Goal: Information Seeking & Learning: Learn about a topic

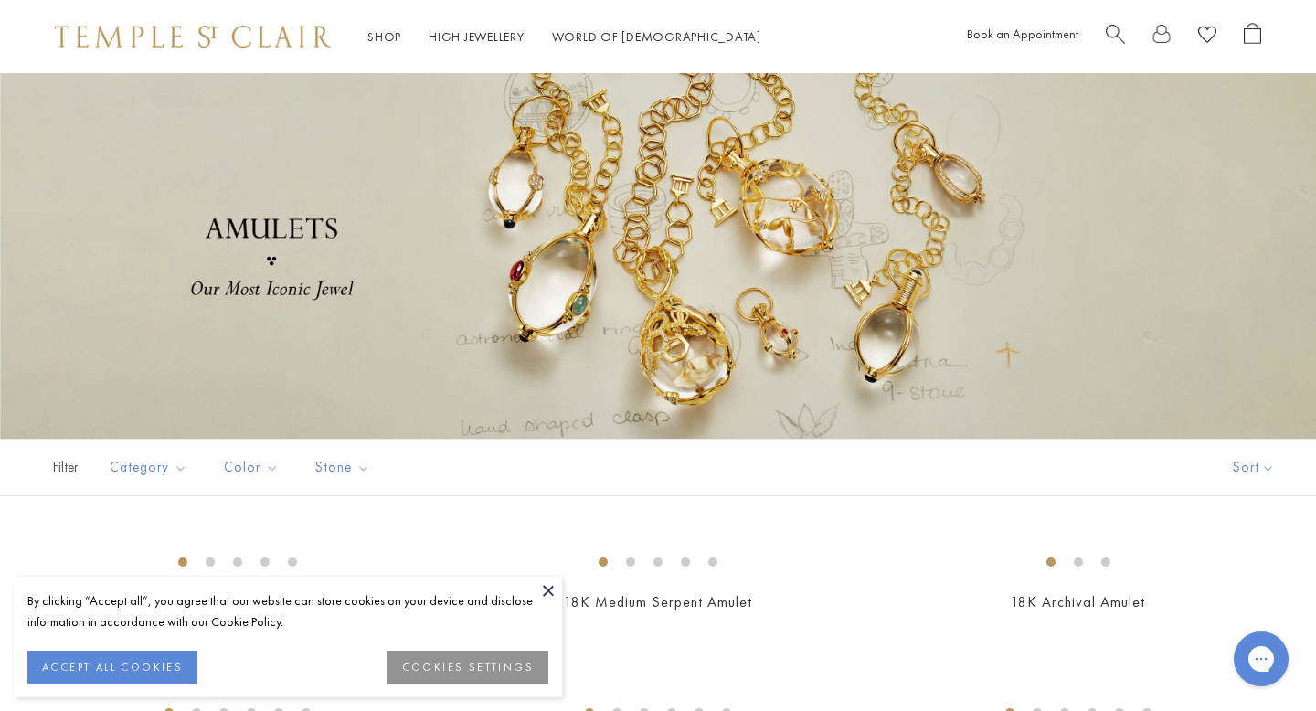
click at [550, 591] on button at bounding box center [548, 590] width 27 height 27
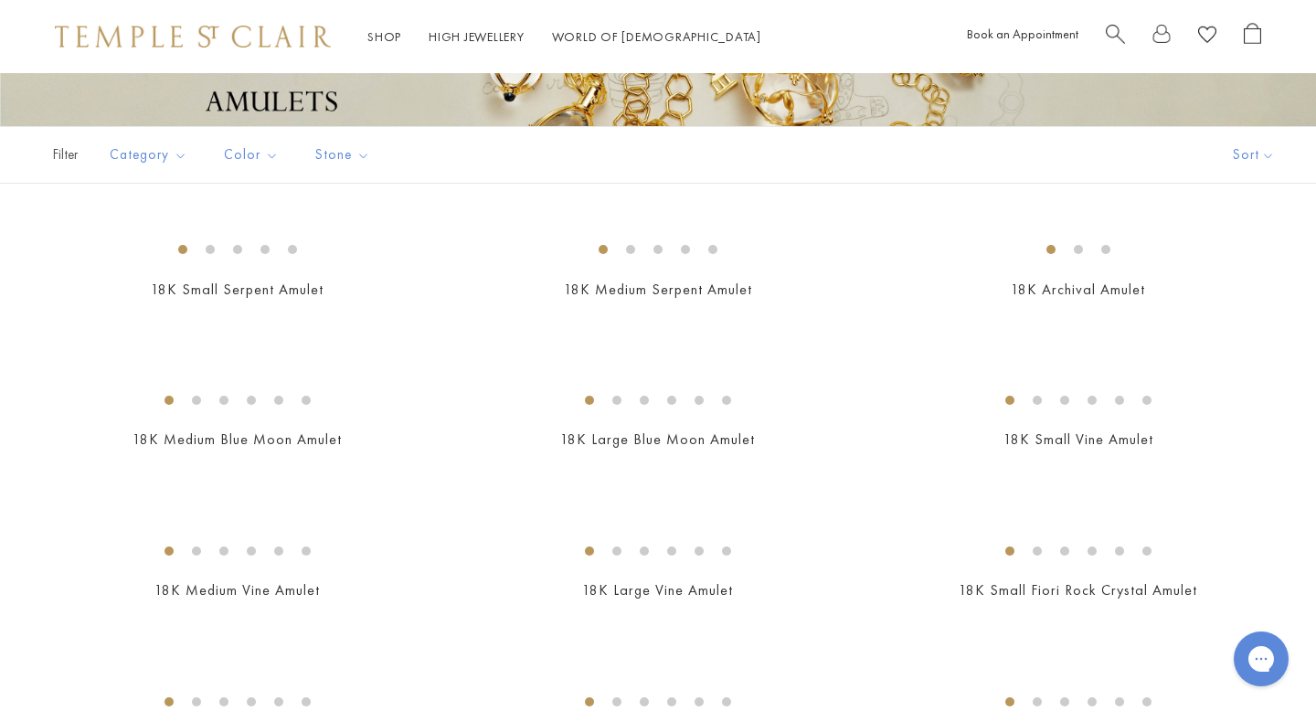
scroll to position [375, 0]
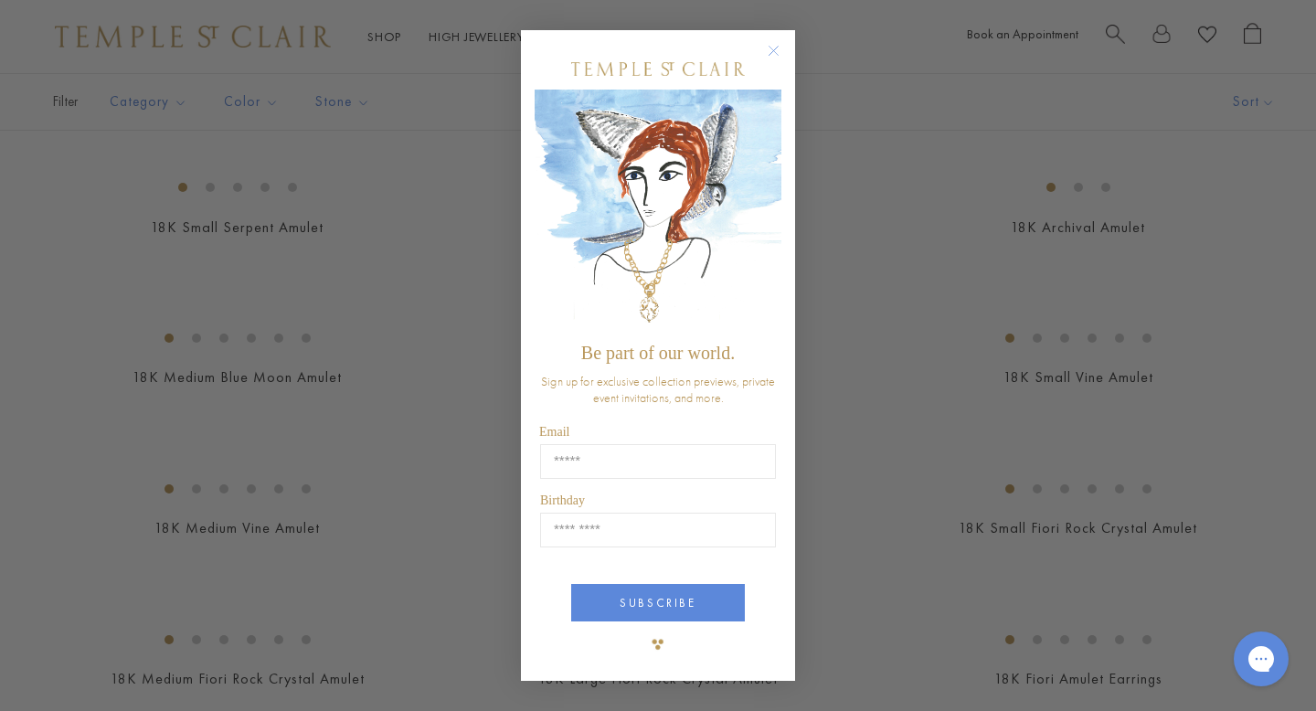
click at [777, 48] on circle "Close dialog" at bounding box center [774, 51] width 22 height 22
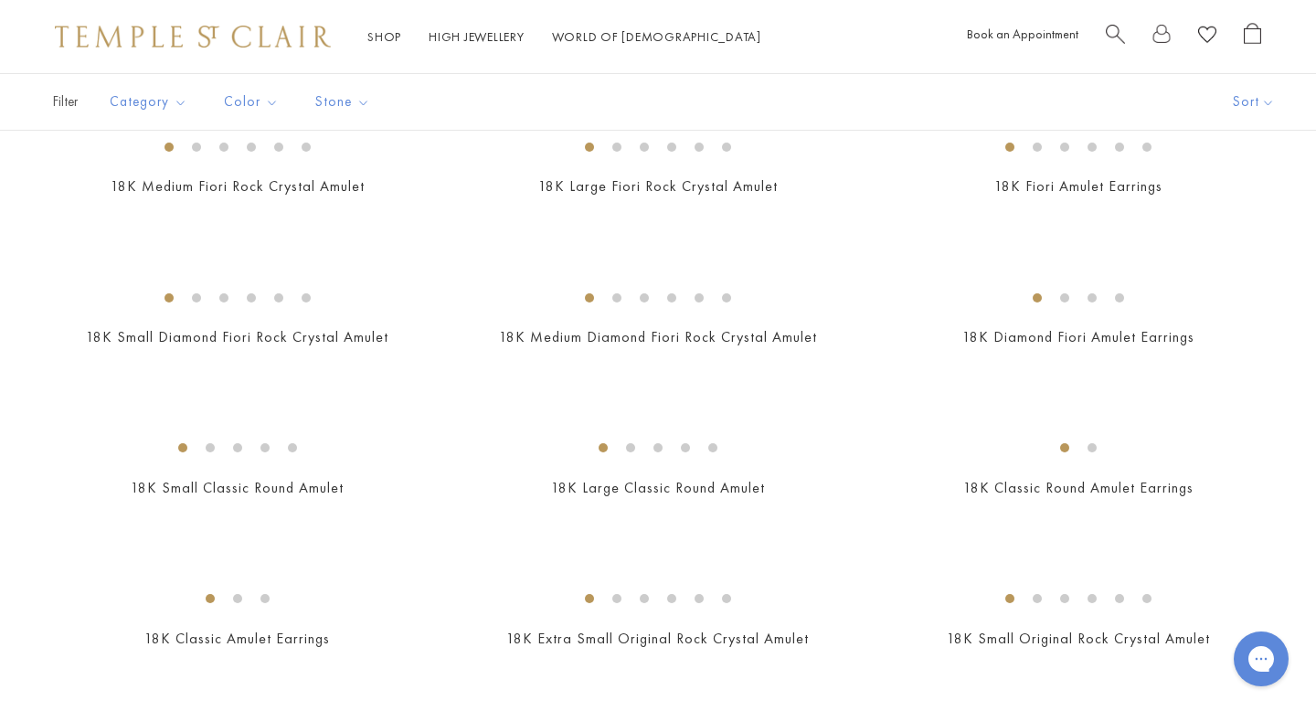
scroll to position [887, 0]
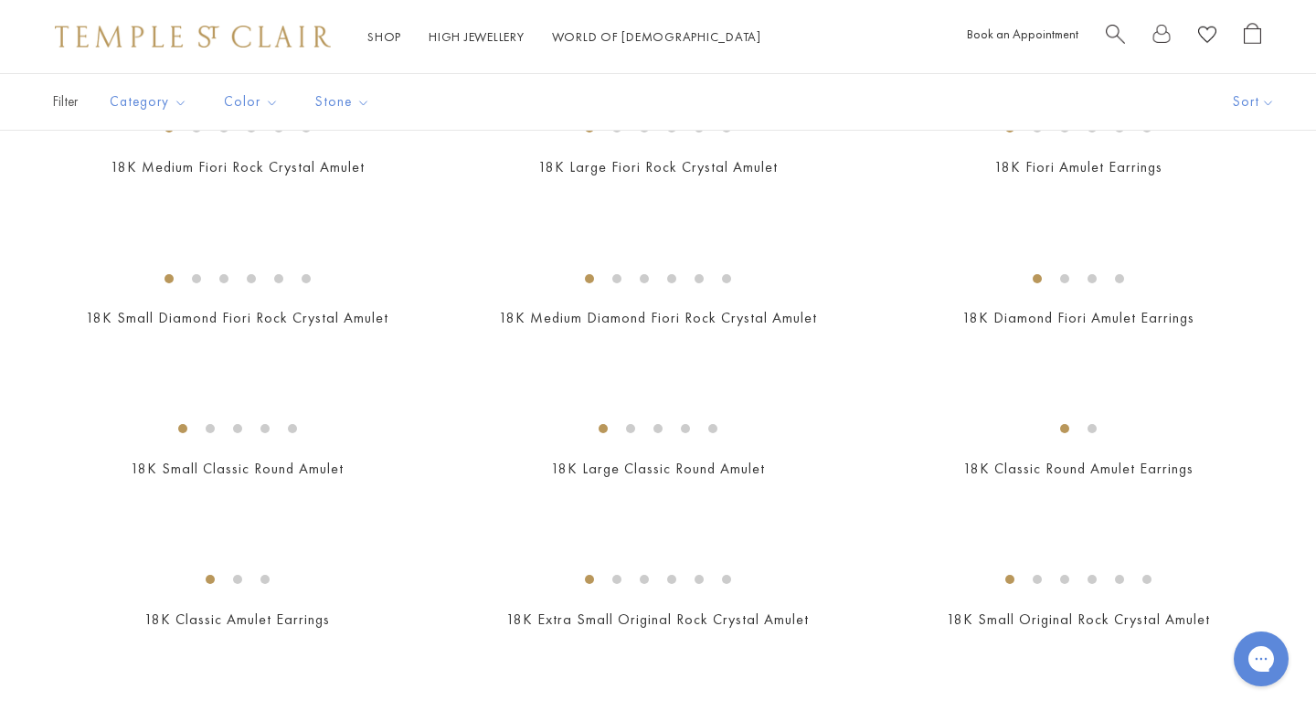
click at [0, 0] on img at bounding box center [0, 0] width 0 height 0
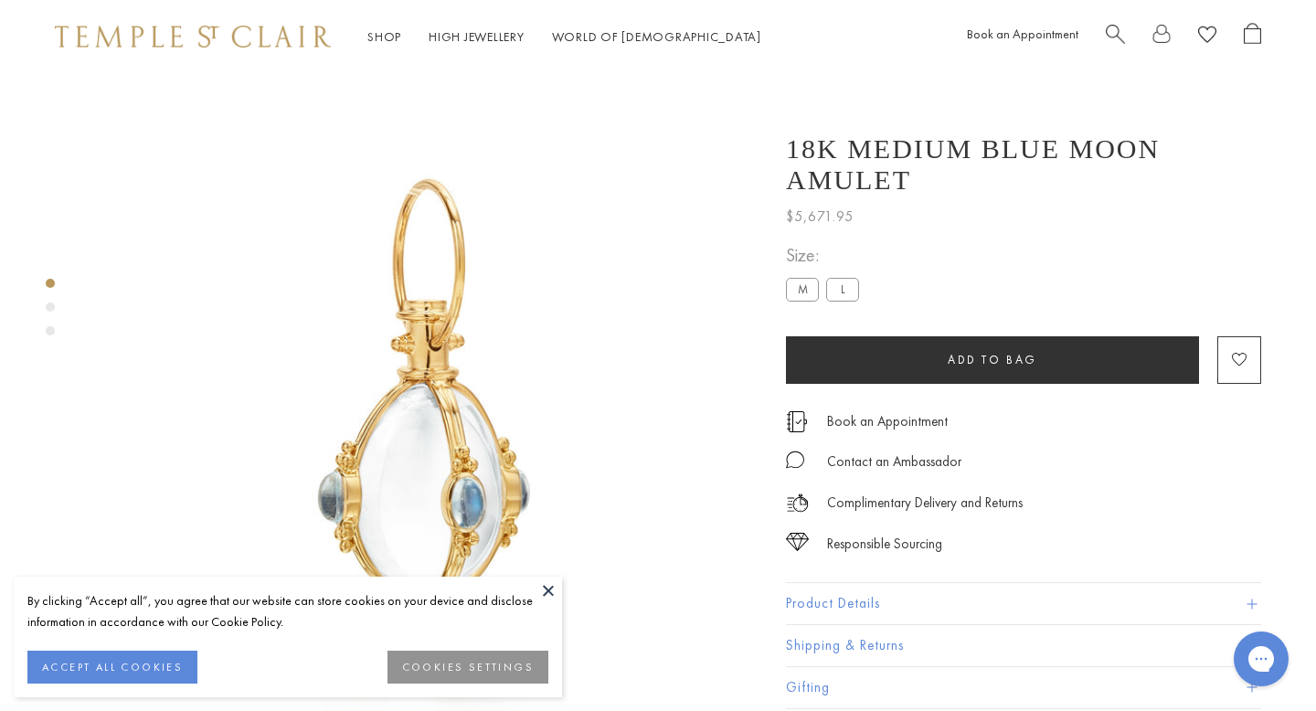
scroll to position [73, 0]
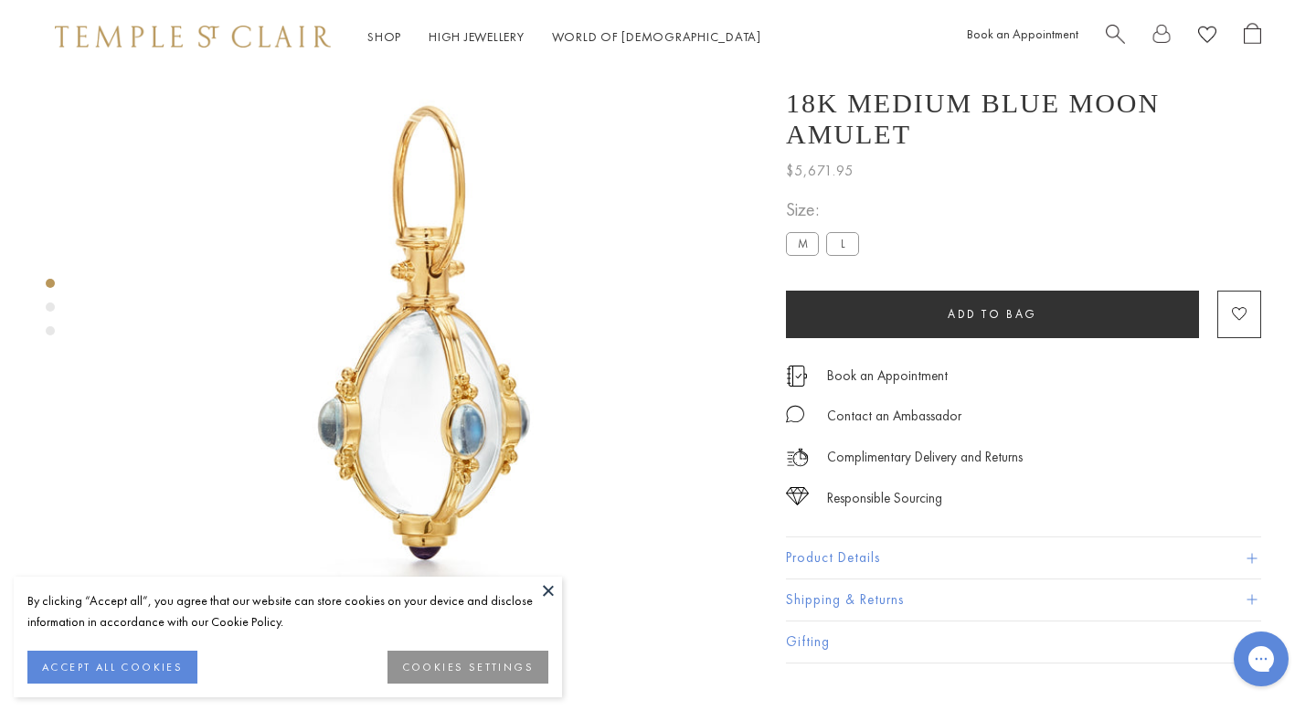
click at [543, 588] on button at bounding box center [548, 590] width 27 height 27
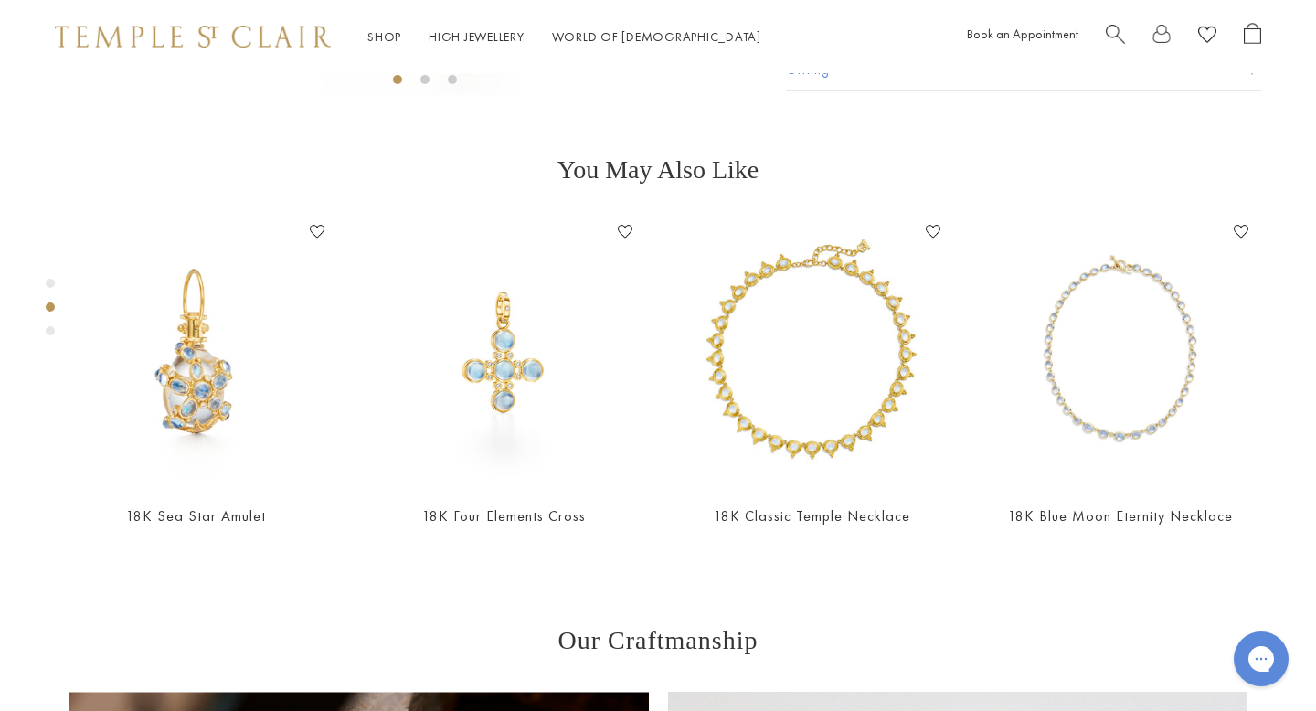
scroll to position [532, 0]
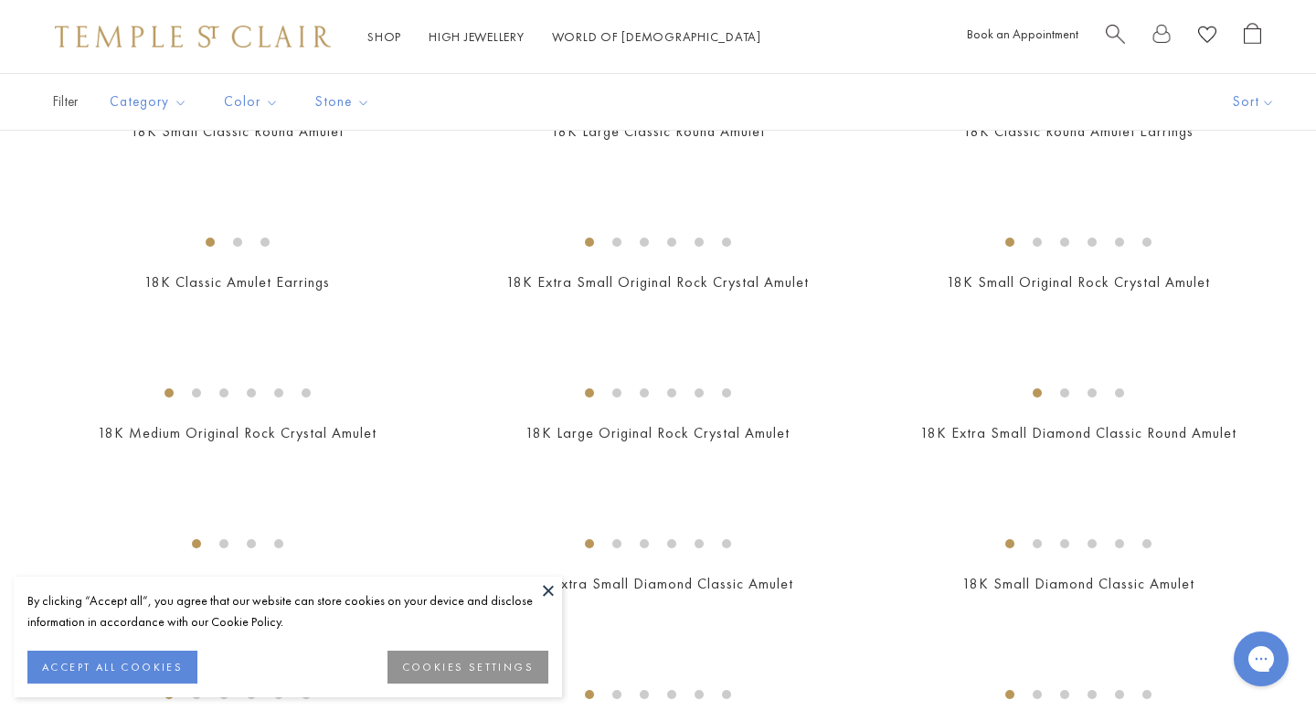
scroll to position [1377, 0]
click at [549, 592] on button at bounding box center [548, 590] width 27 height 27
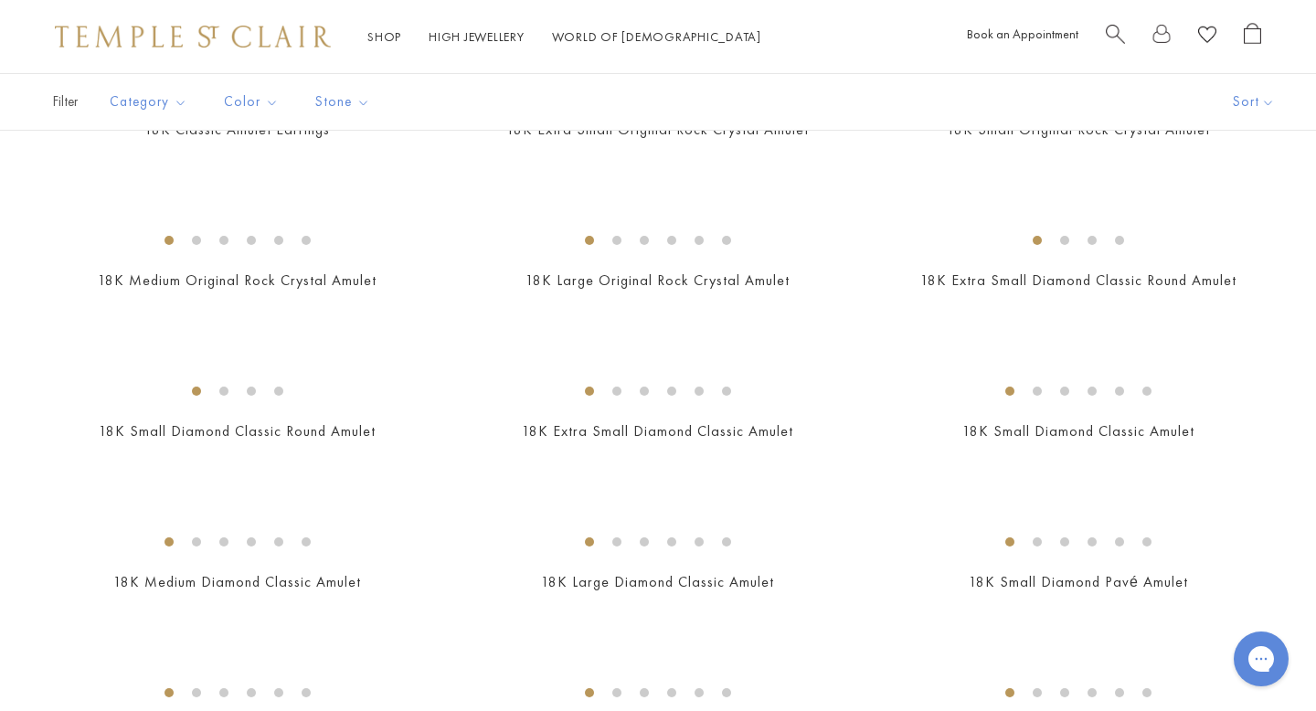
scroll to position [1746, 0]
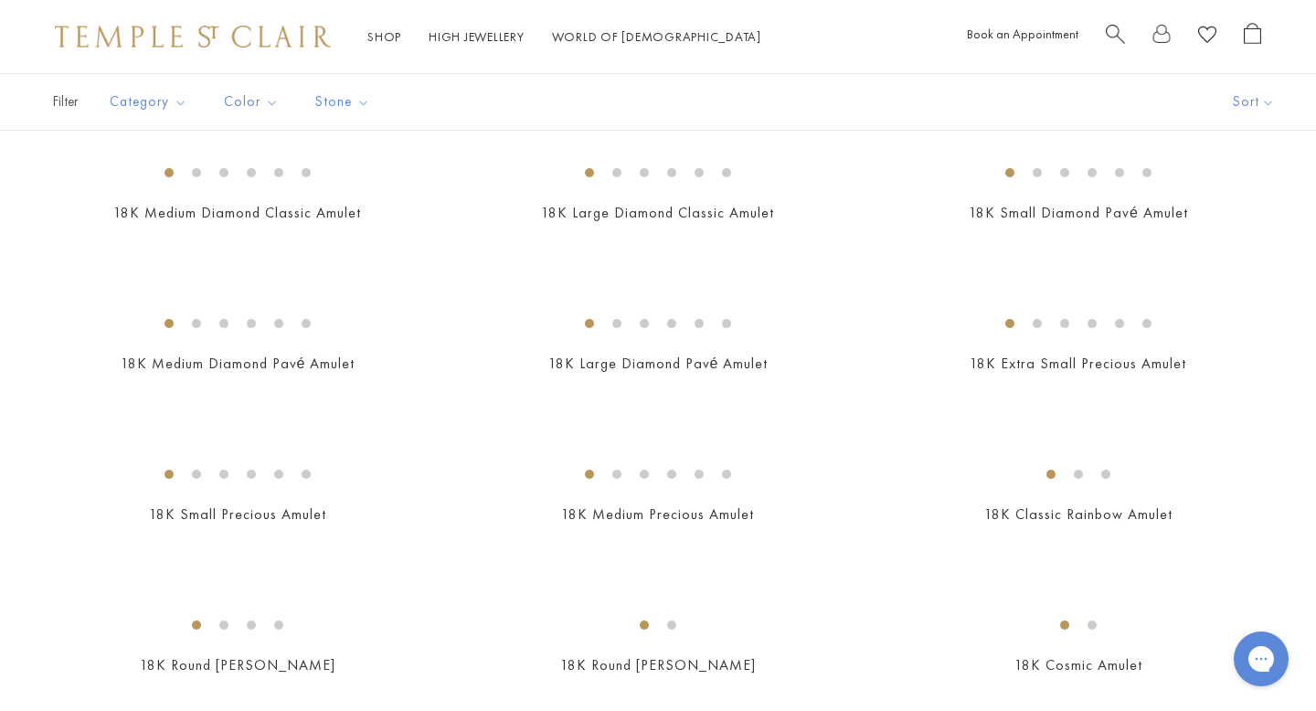
click at [0, 0] on img at bounding box center [0, 0] width 0 height 0
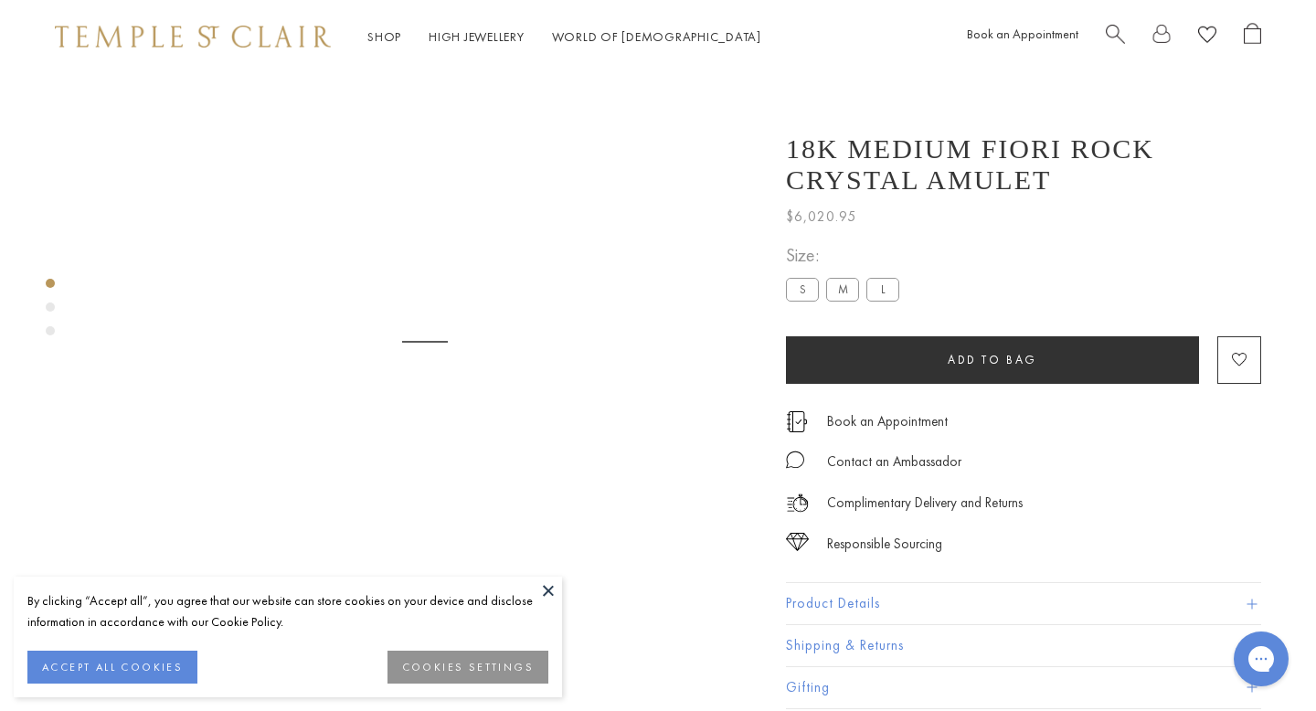
scroll to position [73, 0]
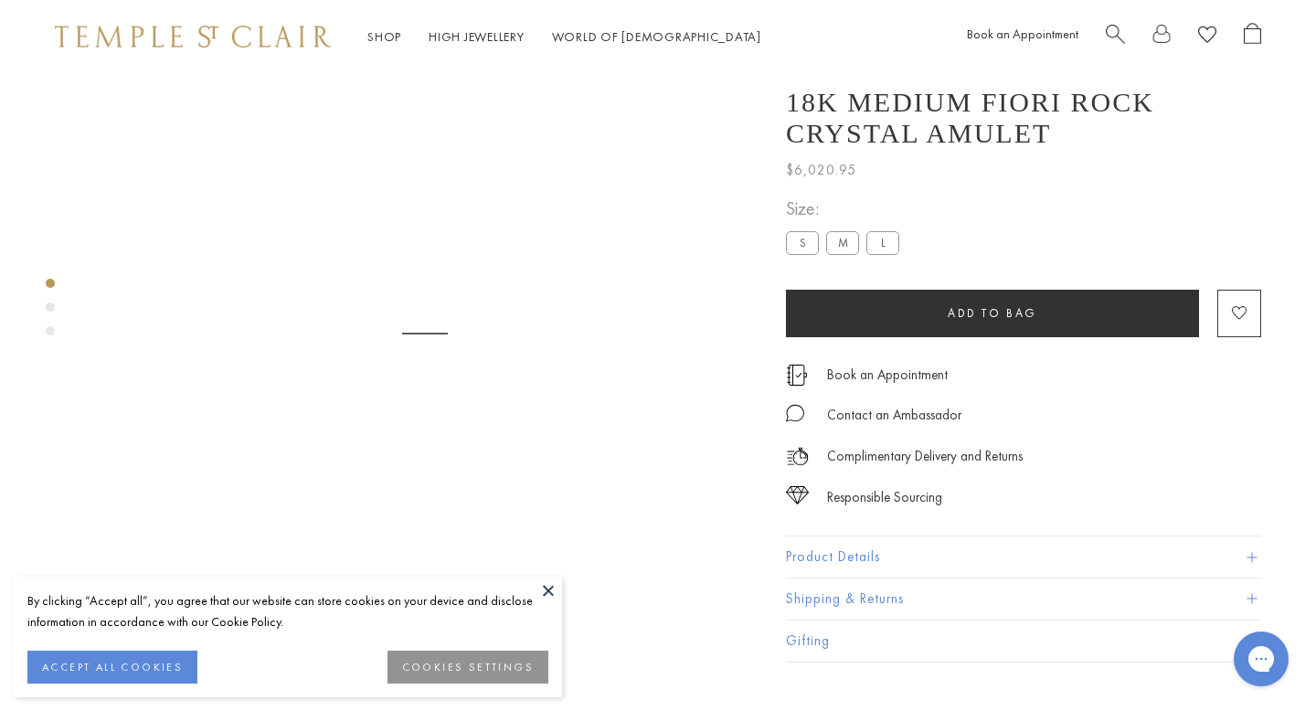
click at [548, 591] on button at bounding box center [548, 590] width 27 height 27
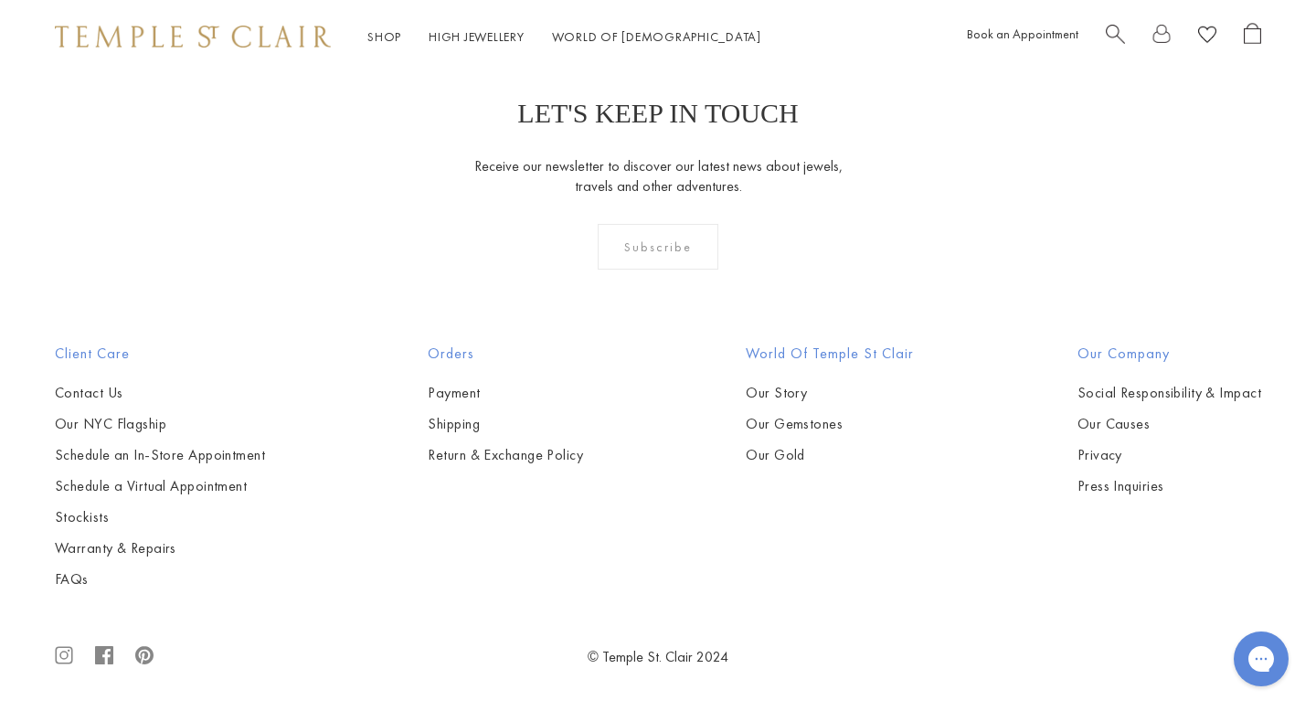
scroll to position [4595, 0]
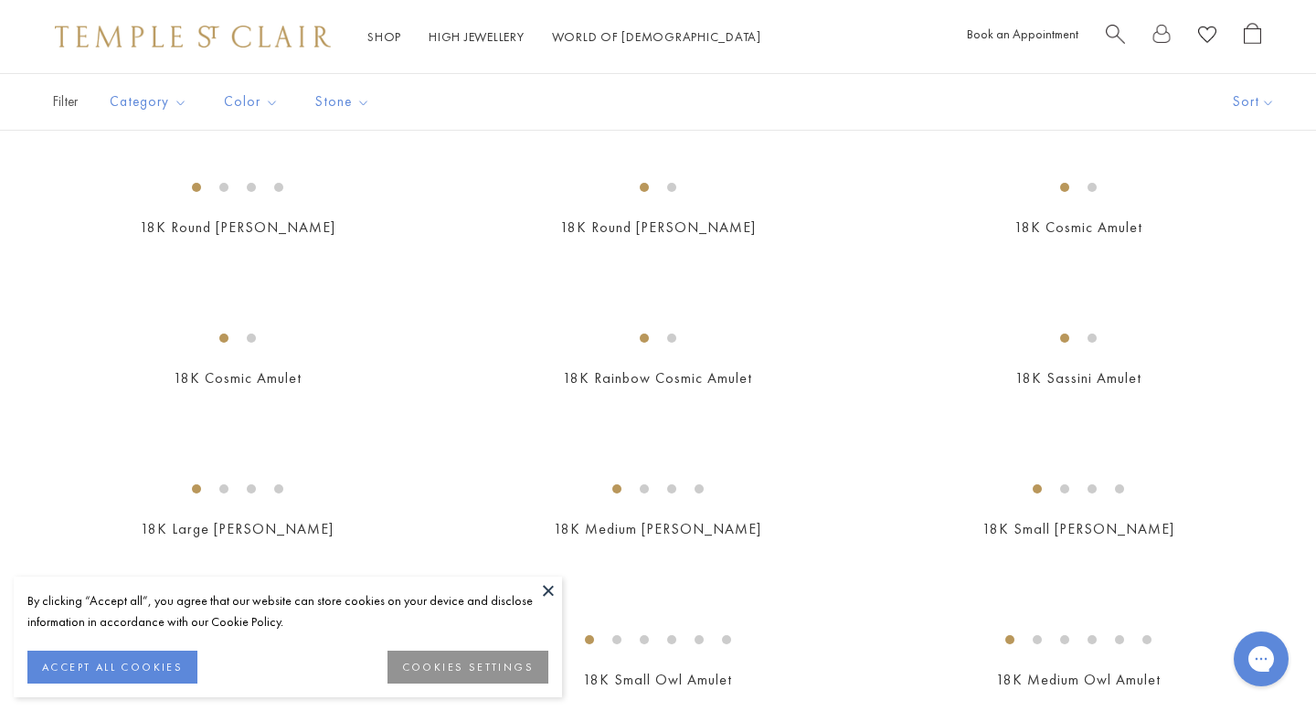
scroll to position [2183, 0]
click at [559, 588] on button at bounding box center [548, 590] width 27 height 27
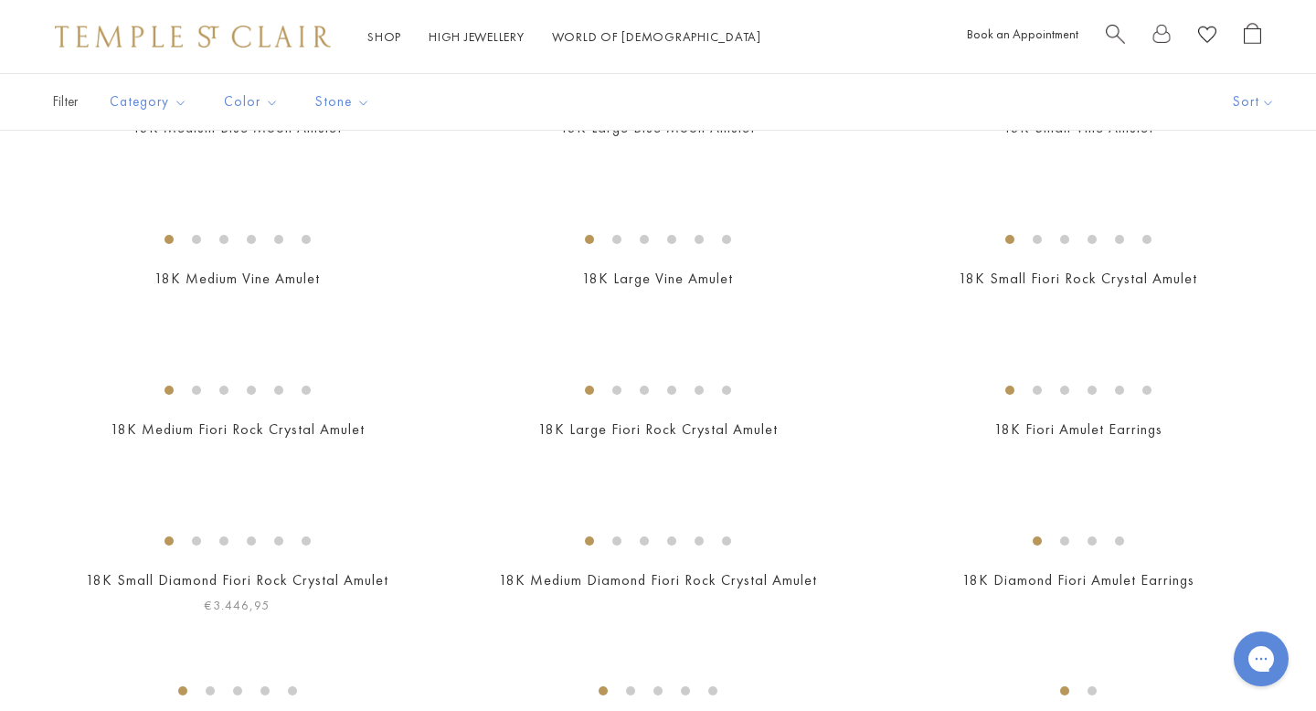
scroll to position [0, 0]
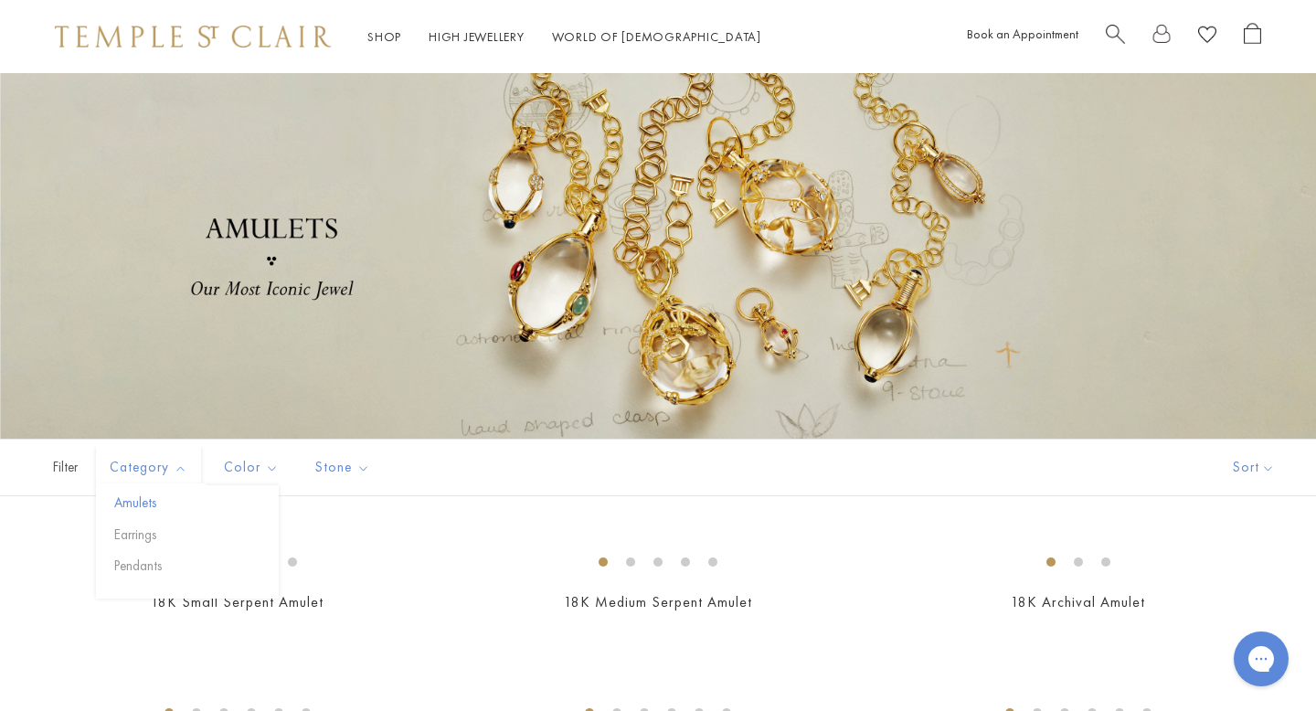
click at [147, 506] on button "Amulets" at bounding box center [194, 503] width 169 height 21
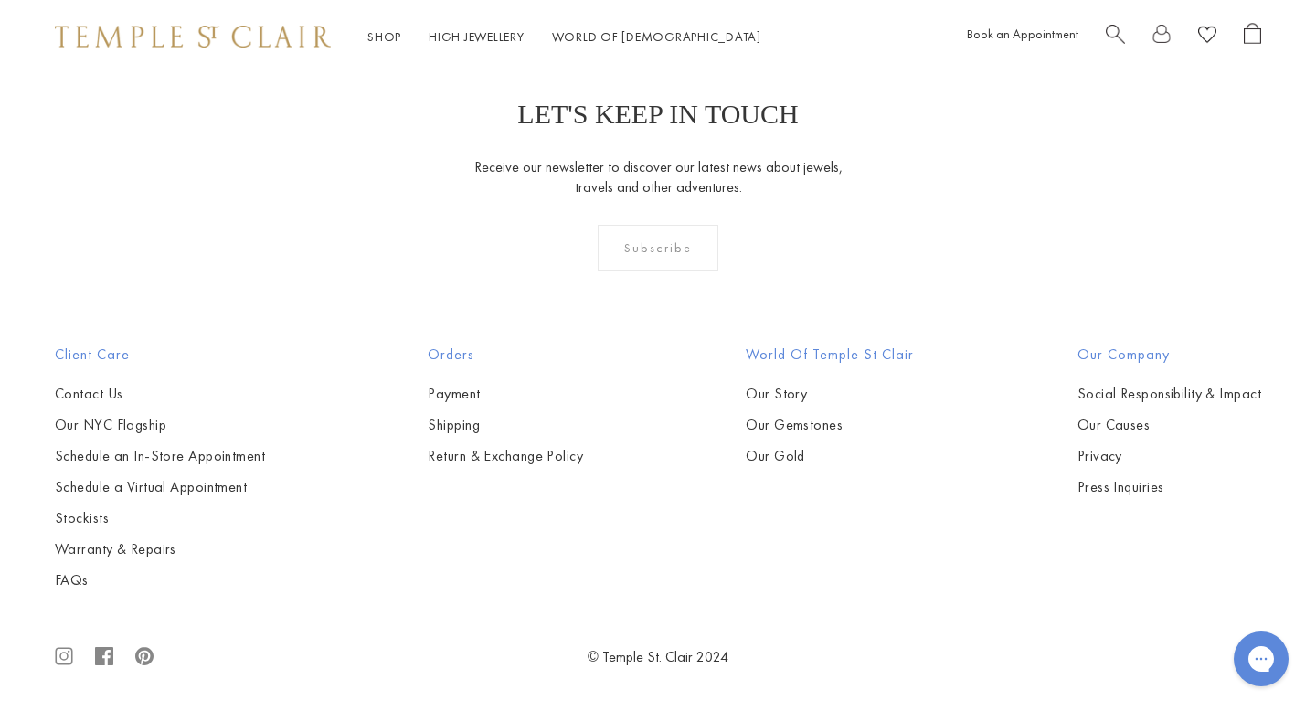
scroll to position [10550, 0]
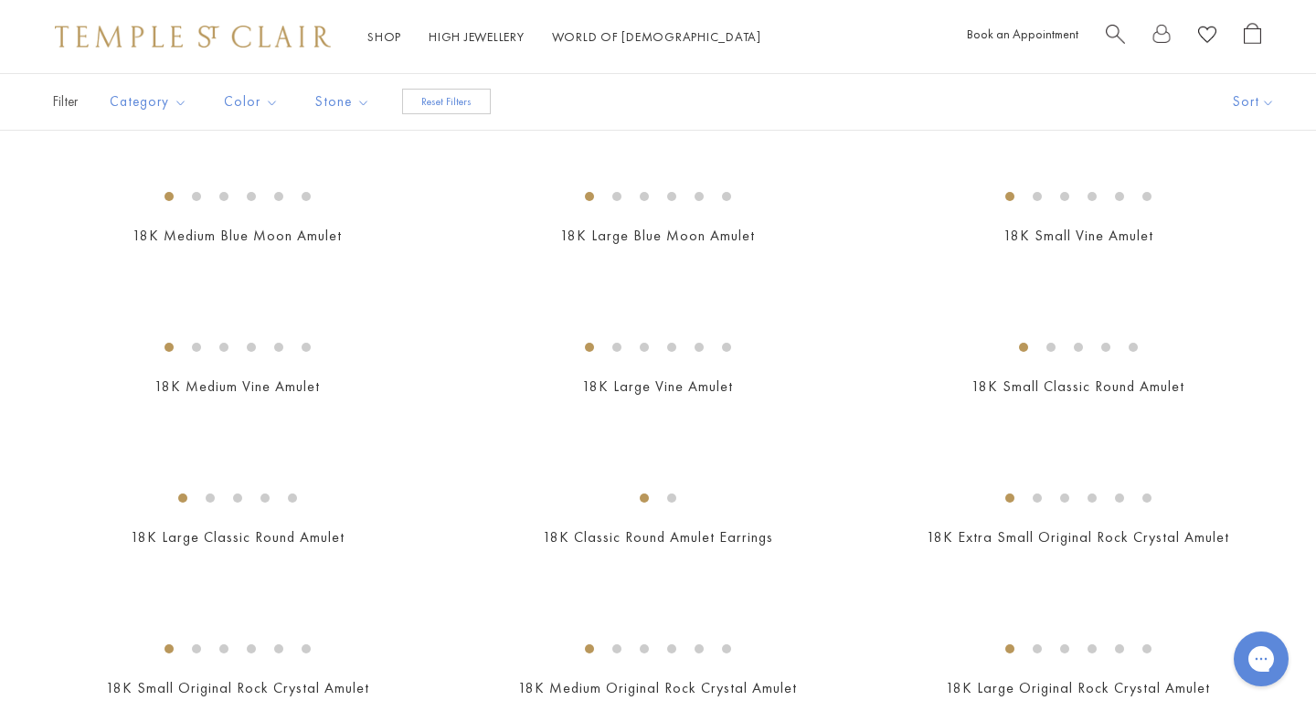
scroll to position [516, 0]
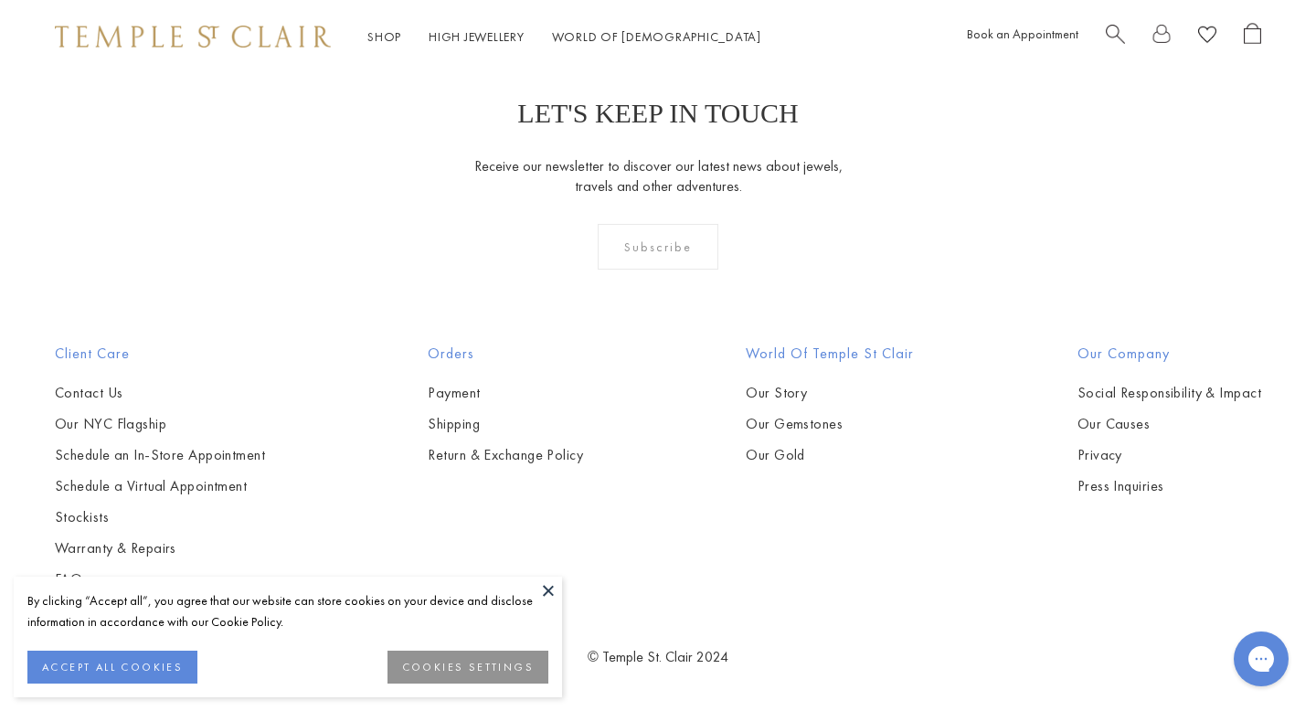
scroll to position [6498, 0]
